Goal: Transaction & Acquisition: Subscribe to service/newsletter

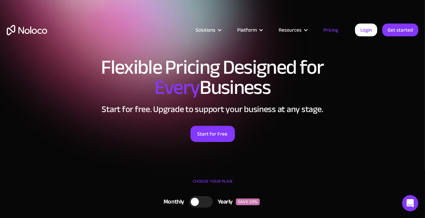
click at [196, 199] on div at bounding box center [195, 202] width 8 height 8
click at [195, 198] on div at bounding box center [198, 201] width 24 height 11
drag, startPoint x: 218, startPoint y: 125, endPoint x: 212, endPoint y: 139, distance: 14.8
click at [212, 139] on div "Start for Free" at bounding box center [212, 131] width 411 height 21
click at [235, 122] on div "Start for Free" at bounding box center [212, 131] width 411 height 21
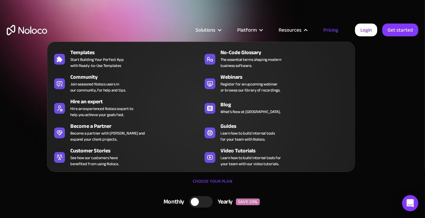
click at [286, 30] on div "Resources" at bounding box center [289, 30] width 23 height 9
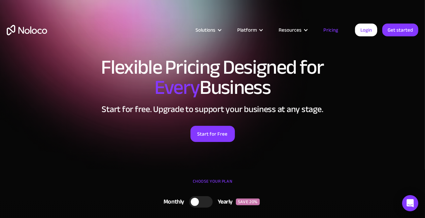
click at [257, 18] on div "Solutions Use Cases Business Types Project Management Keep track of customers, …" at bounding box center [212, 37] width 425 height 40
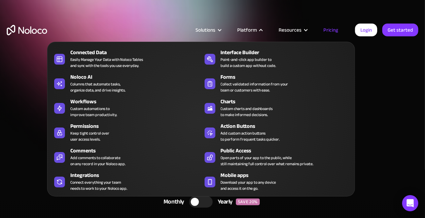
click at [254, 34] on nav "Connected Data Easily Manage Your Data with Noloco Tables and sync with the too…" at bounding box center [201, 114] width 308 height 164
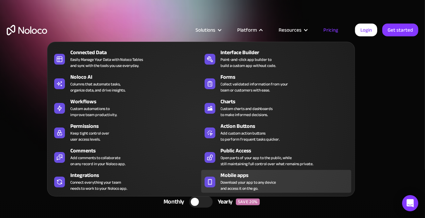
click at [231, 185] on span "Download your app to any device and access it on the go." at bounding box center [248, 185] width 55 height 12
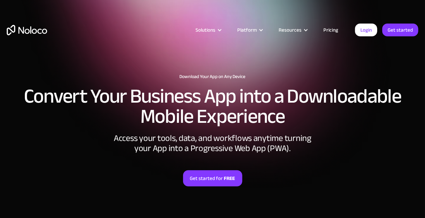
click at [199, 171] on link "Get started for FREE" at bounding box center [212, 178] width 59 height 16
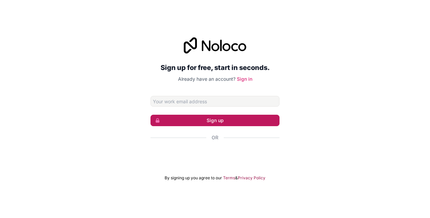
click at [223, 115] on button "Sign up" at bounding box center [215, 120] width 129 height 11
click at [221, 123] on button "Sign up" at bounding box center [215, 120] width 129 height 11
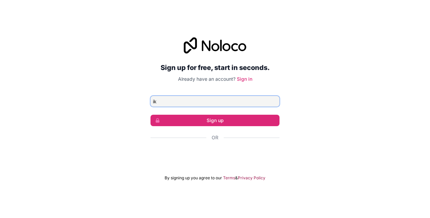
type input "ik"
